Goal: Information Seeking & Learning: Check status

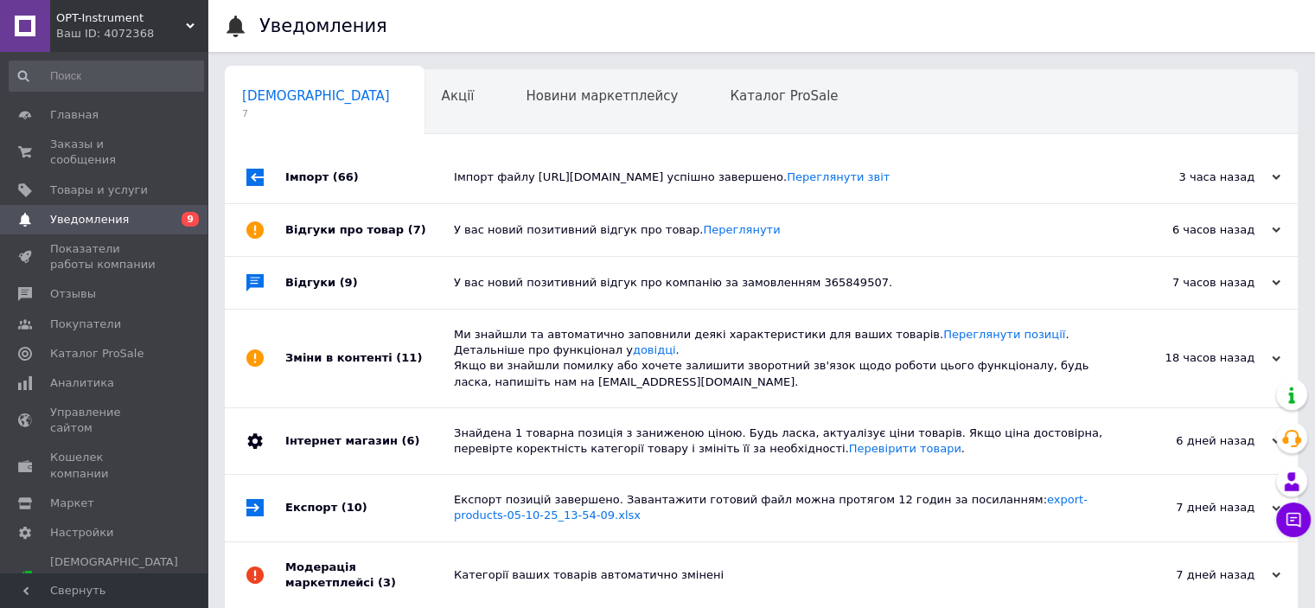
click at [73, 214] on link "Уведомления 0 9" at bounding box center [106, 219] width 213 height 29
click at [106, 182] on span "Товары и услуги" at bounding box center [99, 190] width 98 height 16
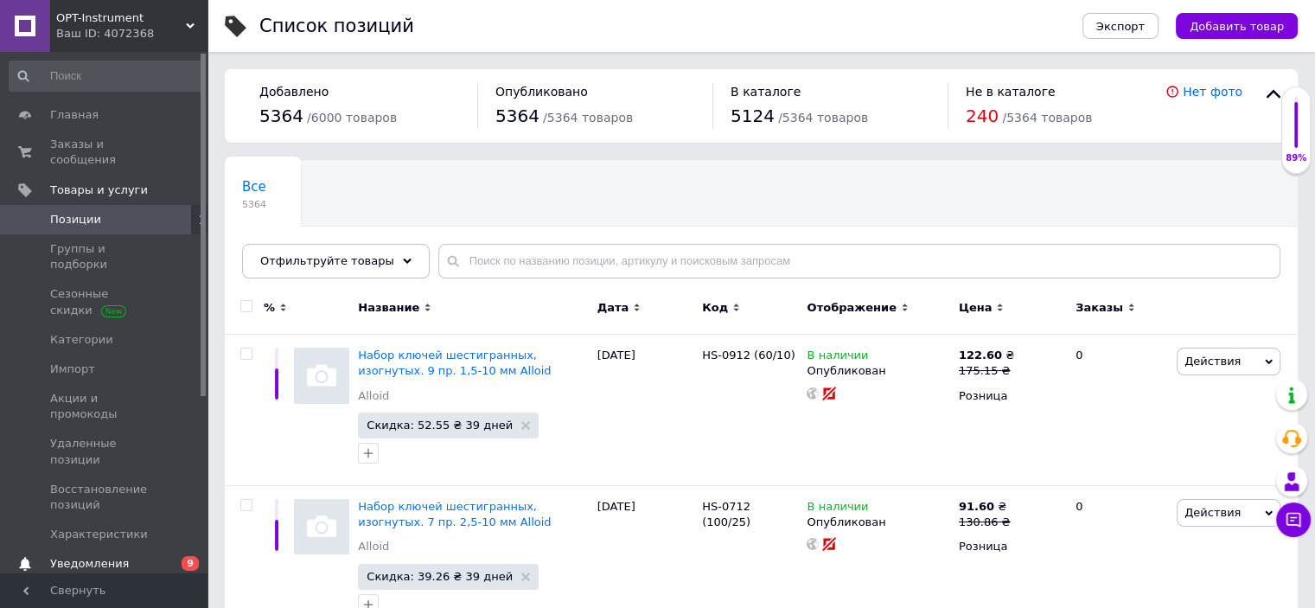
click at [157, 556] on span "Уведомления" at bounding box center [105, 564] width 110 height 16
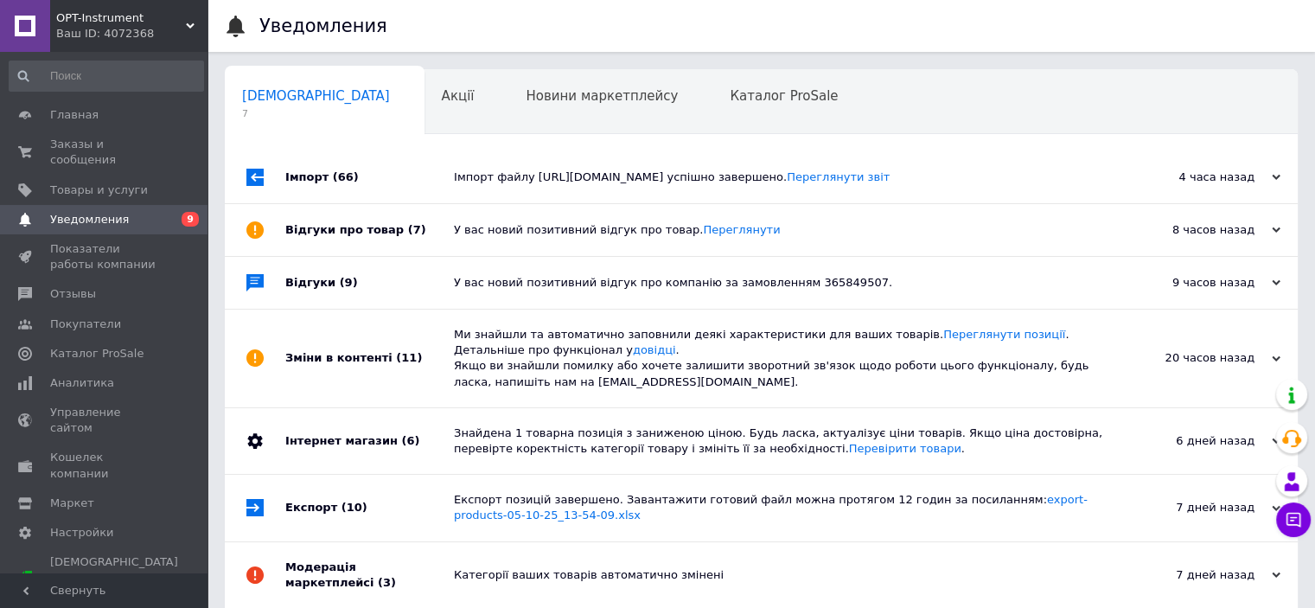
click at [501, 238] on div "У вас новий позитивний відгук про товар. Переглянути" at bounding box center [781, 230] width 654 height 16
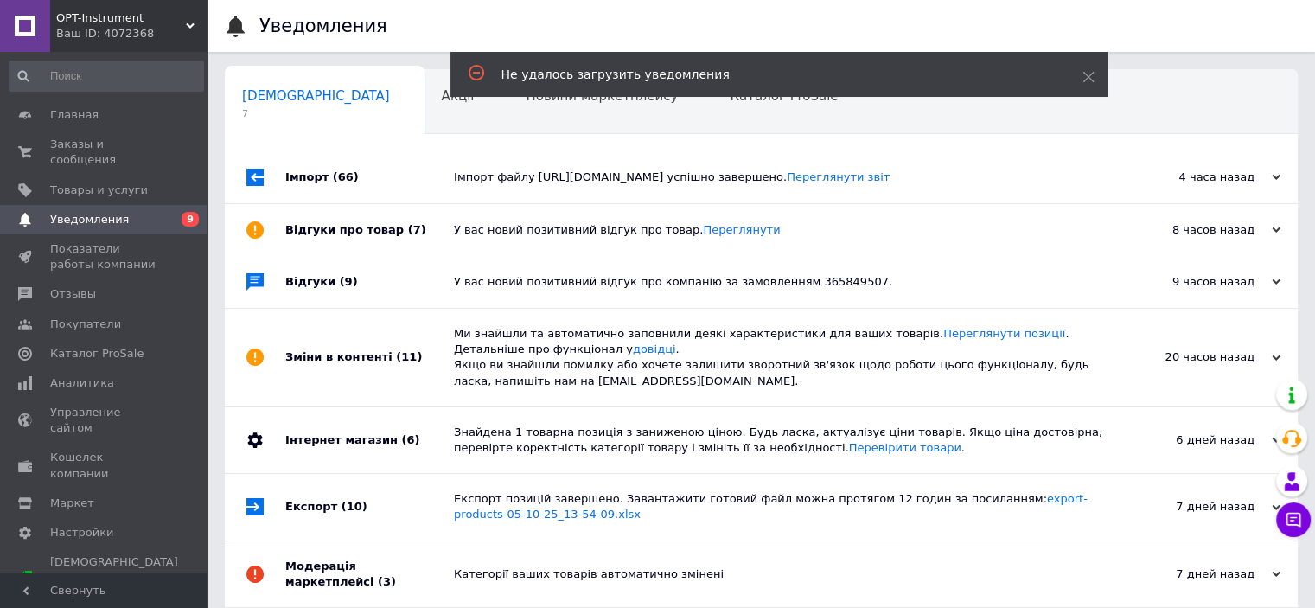
click at [501, 238] on div "У вас новий позитивний відгук про товар. Переглянути" at bounding box center [781, 230] width 654 height 16
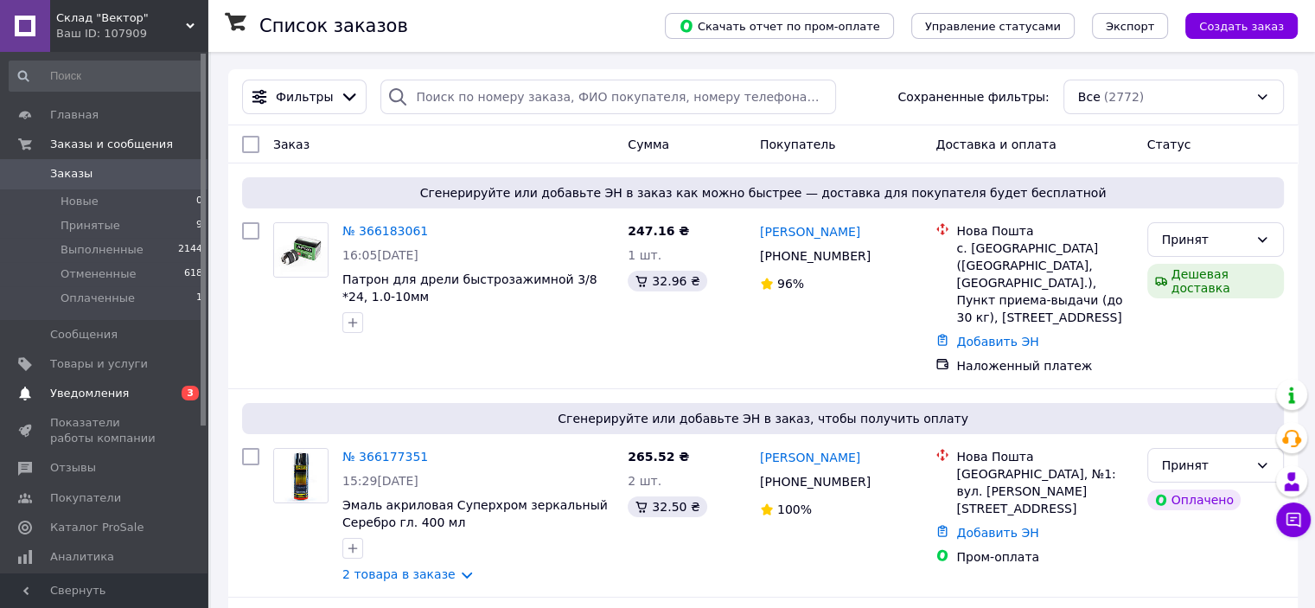
click at [93, 398] on span "Уведомления" at bounding box center [89, 394] width 79 height 16
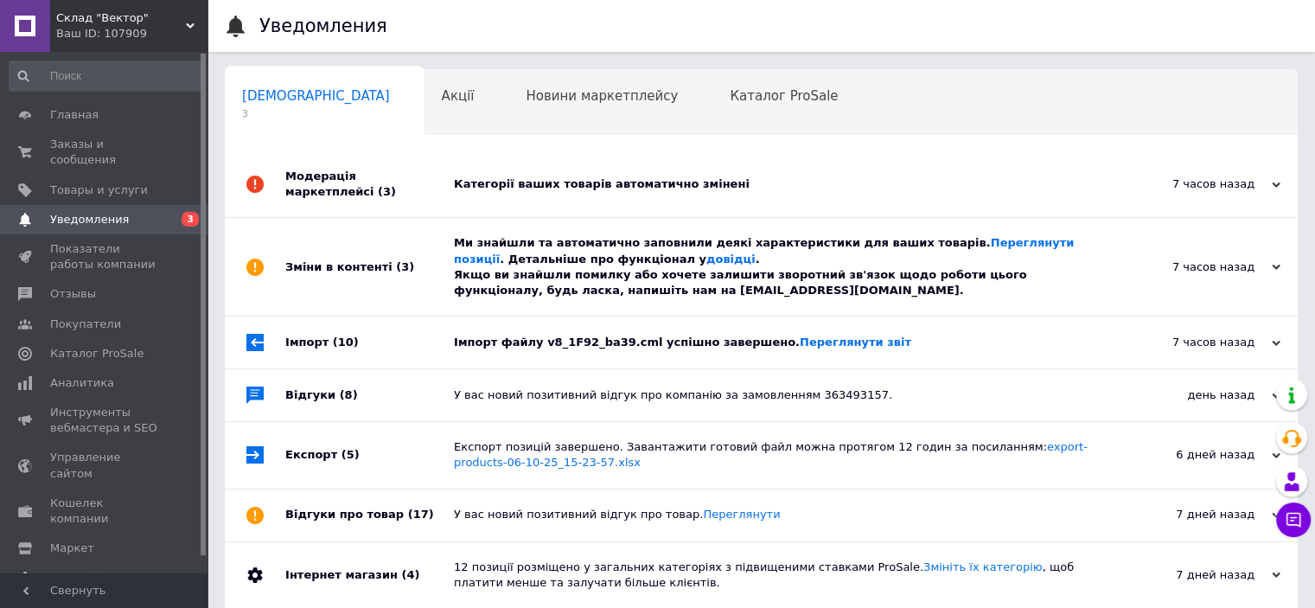
click at [137, 212] on span "Уведомления" at bounding box center [105, 220] width 110 height 16
